Goal: Navigation & Orientation: Go to known website

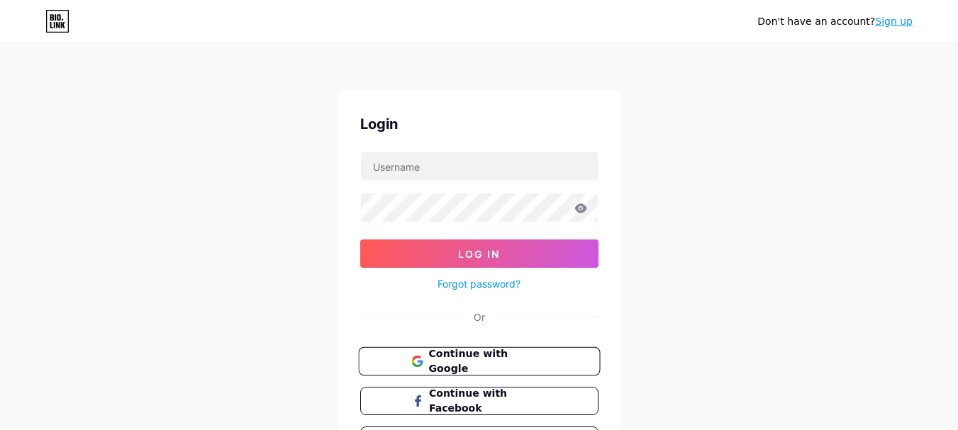
click at [544, 362] on span "Continue with Google" at bounding box center [487, 362] width 118 height 30
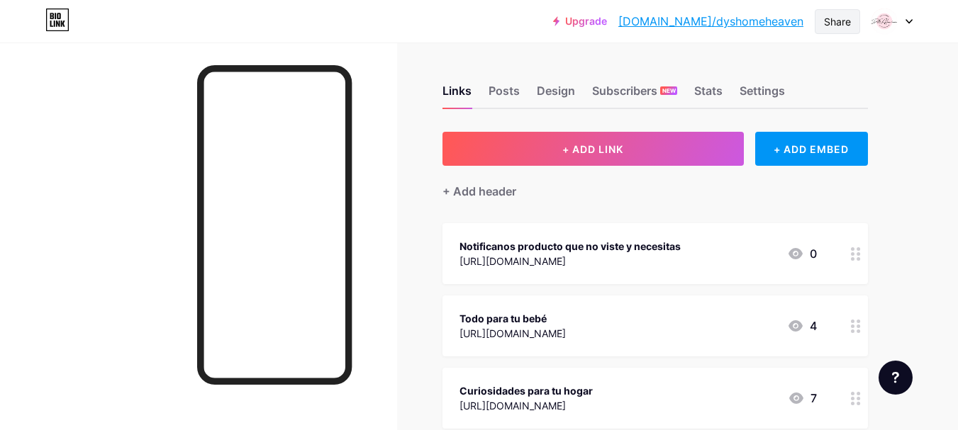
click at [828, 23] on div "Share" at bounding box center [837, 21] width 27 height 15
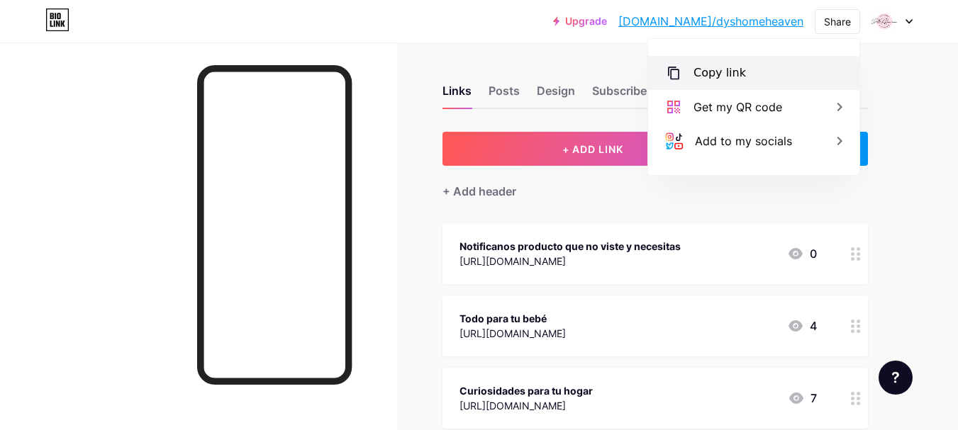
click at [735, 67] on div "Copy link" at bounding box center [720, 73] width 52 height 17
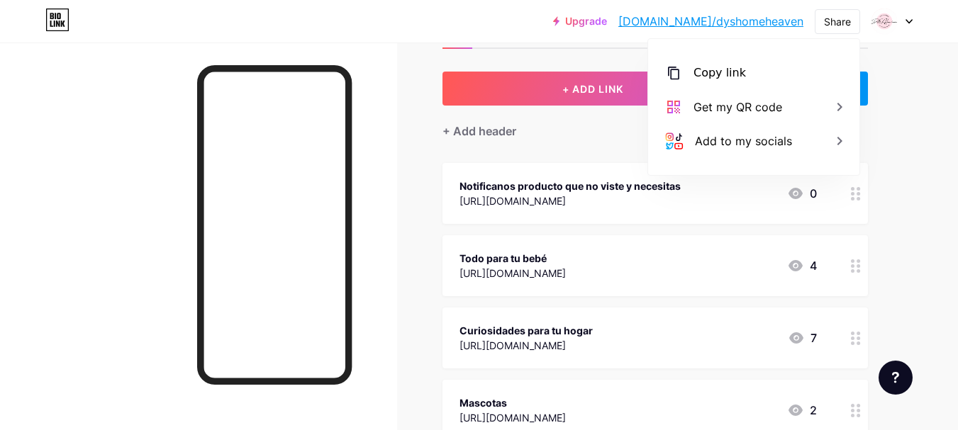
scroll to position [71, 0]
